Goal: Navigation & Orientation: Find specific page/section

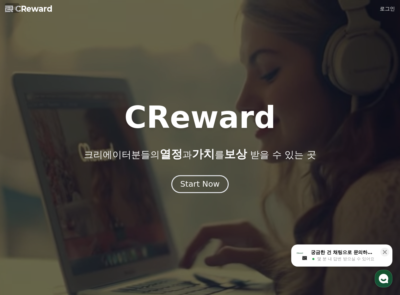
click at [207, 185] on div "Start Now" at bounding box center [199, 184] width 39 height 11
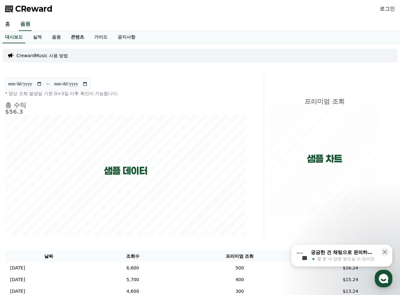
click at [71, 38] on link "콘텐츠" at bounding box center [77, 37] width 23 height 12
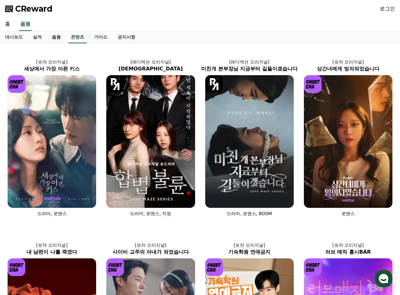
click at [55, 38] on link "음원" at bounding box center [56, 37] width 19 height 12
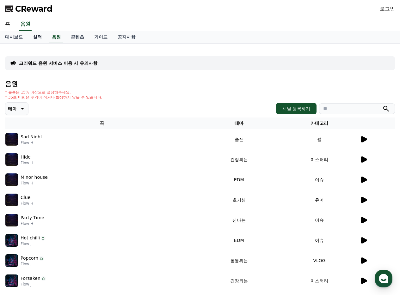
click at [34, 41] on link "실적" at bounding box center [37, 37] width 19 height 12
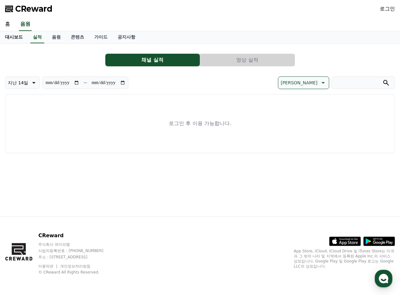
click at [13, 39] on link "대시보드" at bounding box center [14, 37] width 28 height 12
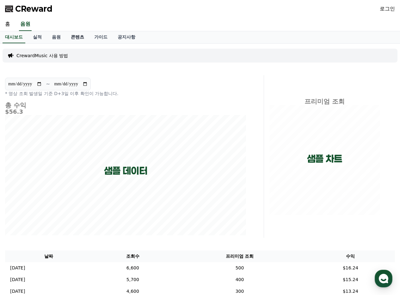
click at [82, 38] on link "콘텐츠" at bounding box center [77, 37] width 23 height 12
click at [103, 39] on link "가이드" at bounding box center [100, 37] width 23 height 12
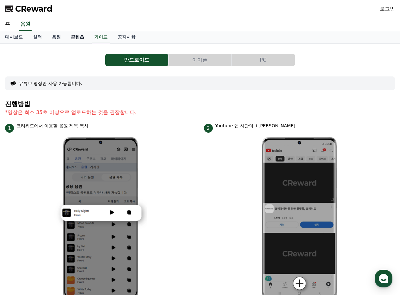
click at [76, 40] on link "콘텐츠" at bounding box center [77, 37] width 23 height 12
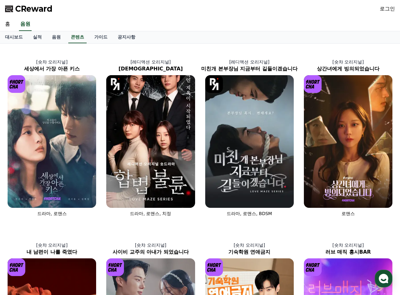
click at [387, 9] on link "로그인" at bounding box center [387, 9] width 15 height 8
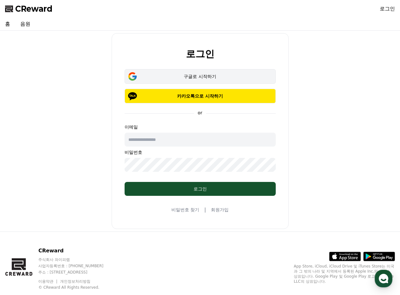
click at [221, 79] on div "구글로 시작하기" at bounding box center [200, 76] width 133 height 6
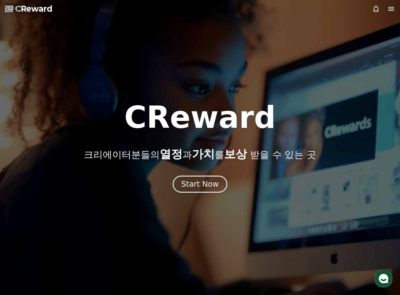
click at [215, 194] on div at bounding box center [200, 147] width 400 height 295
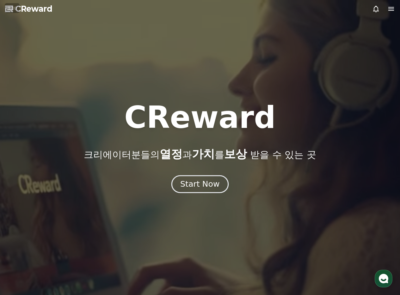
click at [216, 186] on div "Start Now" at bounding box center [199, 184] width 39 height 11
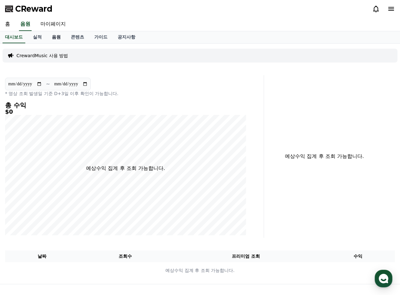
click at [54, 36] on link "음원" at bounding box center [56, 37] width 19 height 12
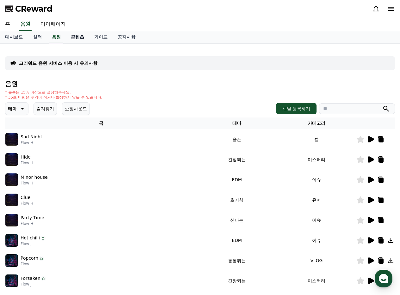
click at [72, 39] on link "콘텐츠" at bounding box center [77, 37] width 23 height 12
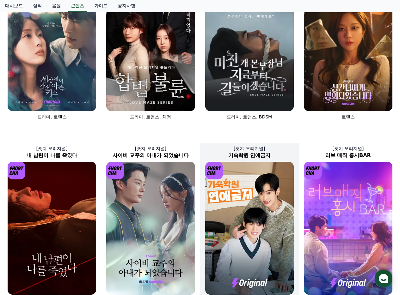
scroll to position [90, 0]
